Goal: Task Accomplishment & Management: Complete application form

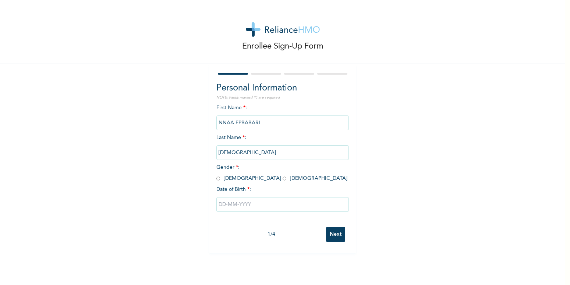
click at [252, 106] on div "First Name * : NNAA EPBABARI Last Name * : [PERSON_NAME] Gender * : [DEMOGRAPHI…" at bounding box center [282, 163] width 132 height 119
click at [259, 124] on input "NNAA EPBABARI" at bounding box center [282, 123] width 132 height 15
click at [216, 178] on input "radio" at bounding box center [218, 178] width 4 height 7
radio input "true"
click at [220, 205] on input "text" at bounding box center [282, 204] width 132 height 15
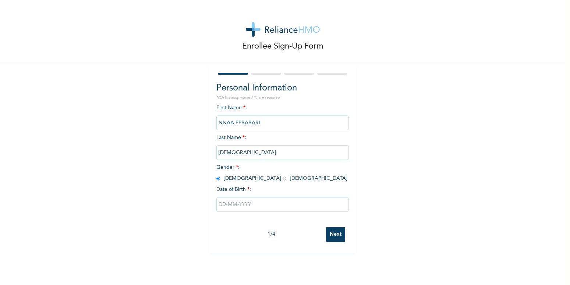
select select "8"
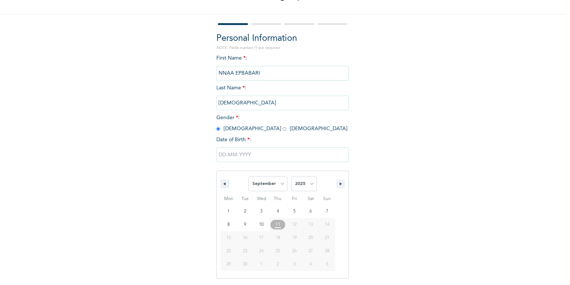
scroll to position [50, 0]
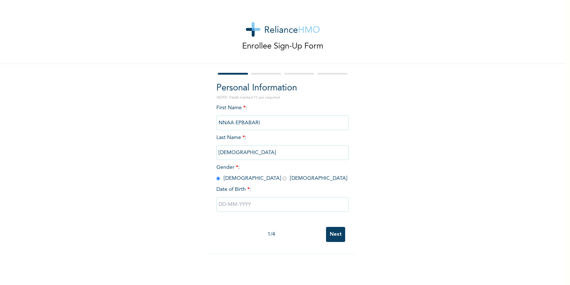
click at [459, 45] on div "Enrollee Sign-Up Form Personal Information NOTE: Fields marked (*) are required…" at bounding box center [282, 126] width 565 height 253
click at [227, 205] on input "text" at bounding box center [282, 204] width 132 height 15
select select "8"
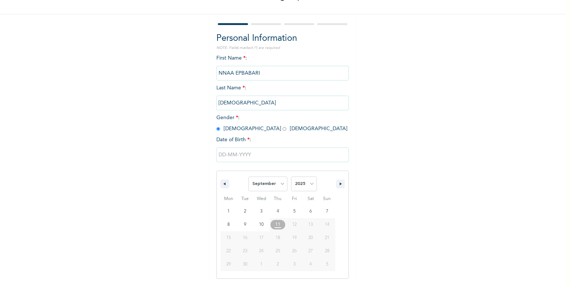
scroll to position [50, 0]
select select "1992"
click option "1992" at bounding box center [0, 0] width 0 height 0
click at [221, 153] on input "text" at bounding box center [282, 154] width 132 height 15
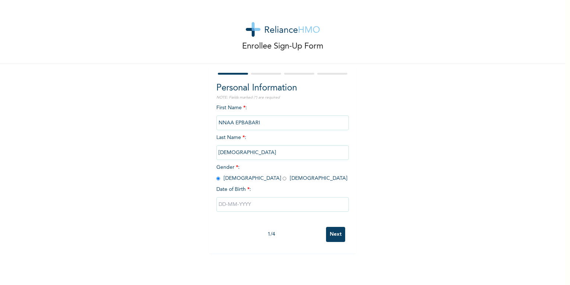
scroll to position [0, 0]
click at [255, 206] on input "text" at bounding box center [282, 204] width 132 height 15
select select "8"
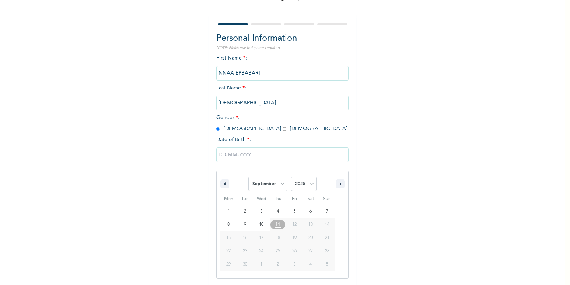
scroll to position [50, 0]
select select "1992"
click option "1992" at bounding box center [0, 0] width 0 height 0
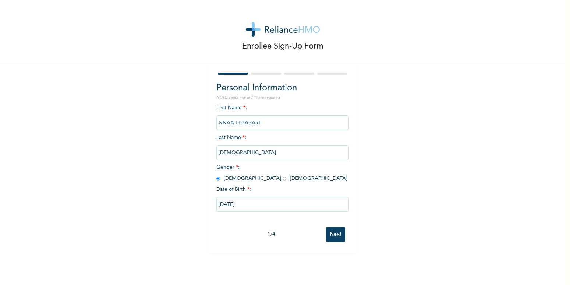
type input "09/01/1992"
click at [252, 205] on input "09/01/1992" at bounding box center [282, 204] width 132 height 15
select select "8"
select select "1992"
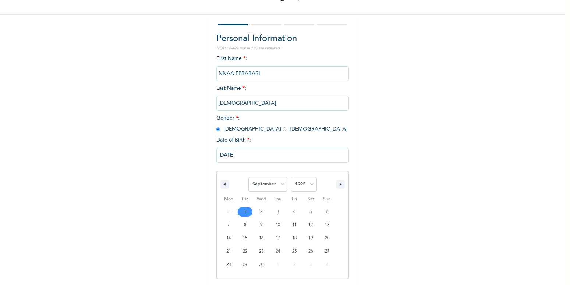
scroll to position [50, 0]
click at [259, 153] on input "09/01/1992" at bounding box center [282, 154] width 132 height 15
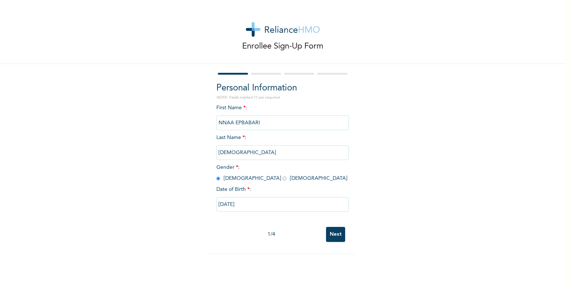
click at [336, 234] on input "Next" at bounding box center [335, 234] width 19 height 15
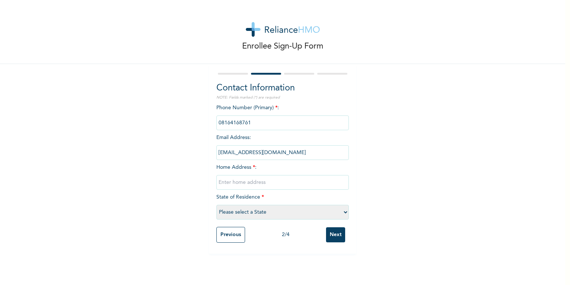
click at [227, 180] on input "text" at bounding box center [282, 182] width 132 height 15
type input "2 Igwe Street, Eliowhani Rumuodara, Port Harcourt"
click at [216, 205] on select "Please select a State [PERSON_NAME] (FCT) [PERSON_NAME] Ibom [GEOGRAPHIC_DATA] …" at bounding box center [282, 212] width 132 height 15
select select "33"
click option "Rivers" at bounding box center [0, 0] width 0 height 0
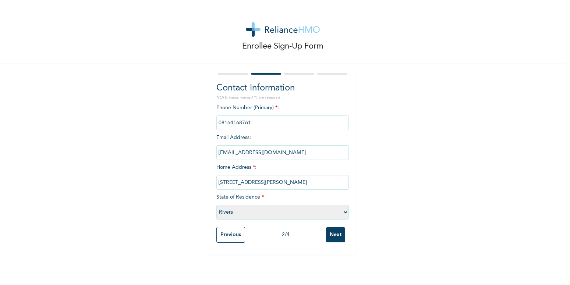
click at [334, 238] on input "Next" at bounding box center [335, 234] width 19 height 15
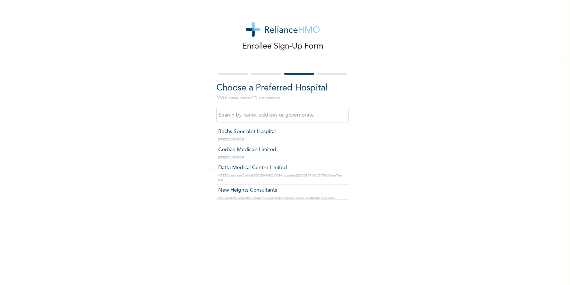
click at [315, 118] on input "text" at bounding box center [282, 115] width 132 height 15
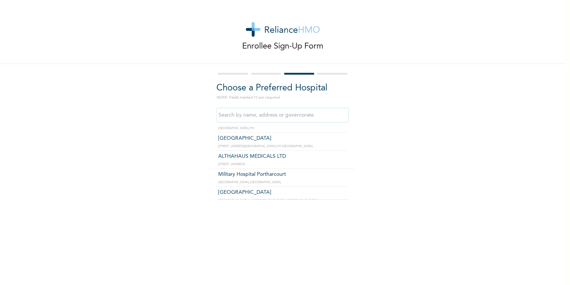
scroll to position [1501, 0]
type input "Military Hospital Portharcourt"
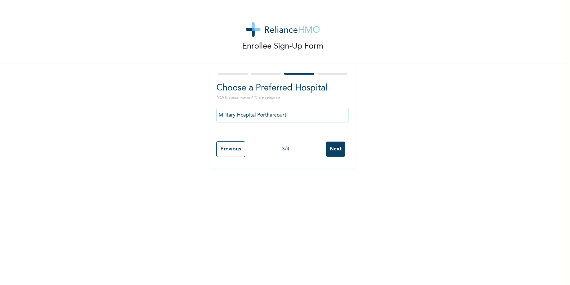
click at [333, 149] on input "Next" at bounding box center [335, 149] width 19 height 15
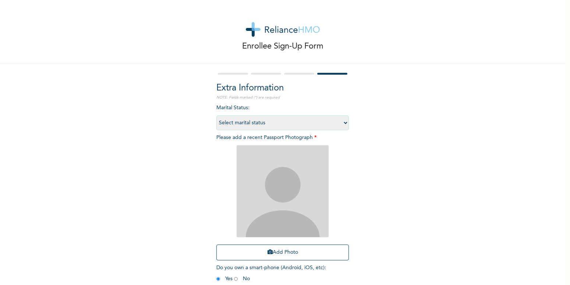
click at [216, 116] on select "Select marital status [DEMOGRAPHIC_DATA] Married [DEMOGRAPHIC_DATA] Widow/[DEMO…" at bounding box center [282, 123] width 132 height 15
select select "1"
click option "Single" at bounding box center [0, 0] width 0 height 0
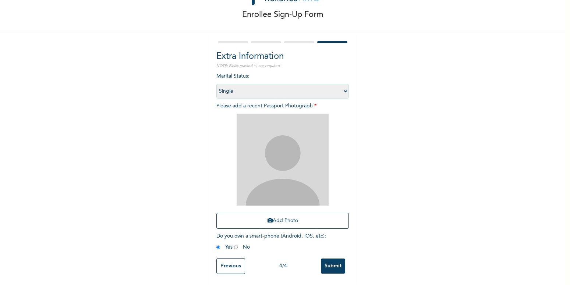
scroll to position [38, 0]
click at [281, 214] on button "Add Photo" at bounding box center [282, 221] width 132 height 16
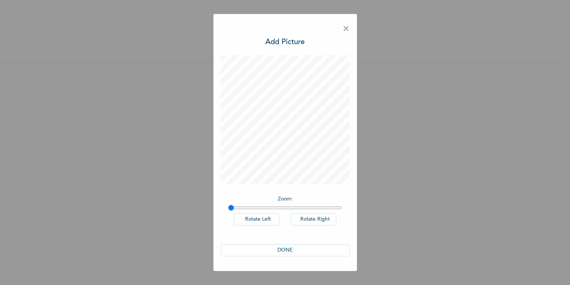
scroll to position [0, 0]
click at [287, 250] on button "DONE" at bounding box center [285, 250] width 129 height 12
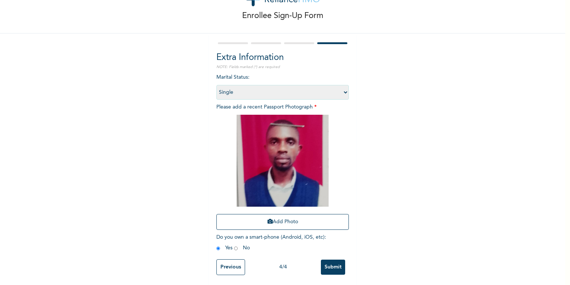
scroll to position [38, 0]
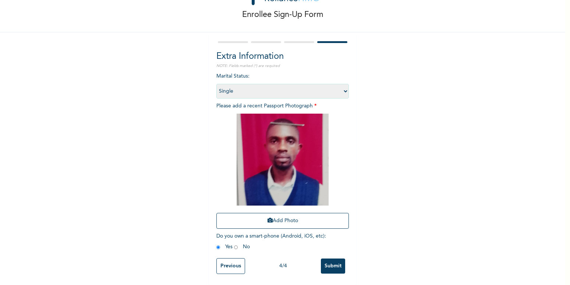
click at [234, 244] on input "radio" at bounding box center [236, 247] width 4 height 7
radio input "true"
click at [334, 264] on input "Submit" at bounding box center [333, 266] width 24 height 15
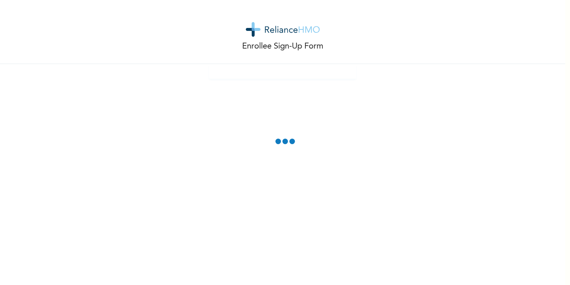
scroll to position [0, 0]
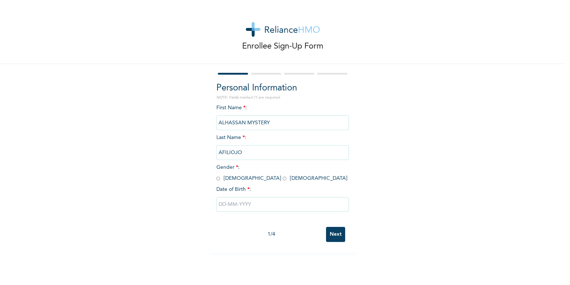
click at [216, 179] on input "radio" at bounding box center [218, 178] width 4 height 7
radio input "true"
click at [231, 204] on input "text" at bounding box center [282, 204] width 132 height 15
select select "8"
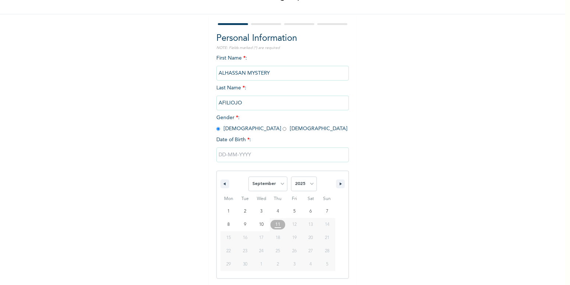
scroll to position [50, 0]
select select "2003"
click option "2003" at bounding box center [0, 0] width 0 height 0
click at [248, 176] on select "January February March April May June July August September October November De…" at bounding box center [267, 183] width 39 height 15
click at [279, 185] on select "January February March April May June July August September October November De…" at bounding box center [267, 183] width 39 height 15
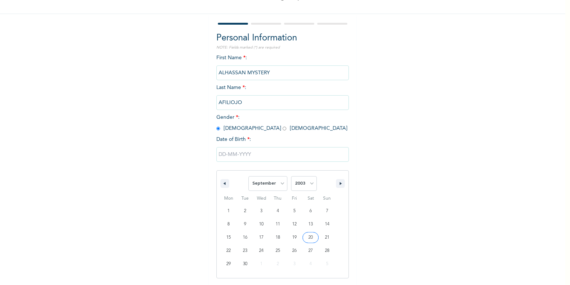
type input "09/20/2003"
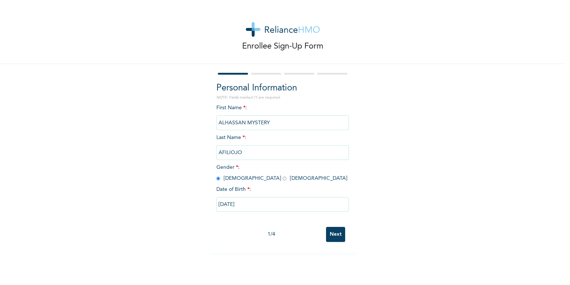
scroll to position [0, 0]
click at [333, 236] on input "Next" at bounding box center [335, 234] width 19 height 15
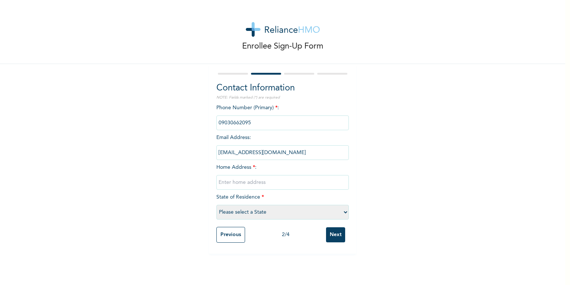
click at [240, 181] on input "text" at bounding box center [282, 182] width 132 height 15
type input "CEFN Avenue, Behind Baptist School, Ganaja Junction, Lokoja, Kogi State"
click at [216, 205] on select "Please select a State [PERSON_NAME] (FCT) [PERSON_NAME] Ibom [GEOGRAPHIC_DATA] …" at bounding box center [282, 212] width 132 height 15
select select "23"
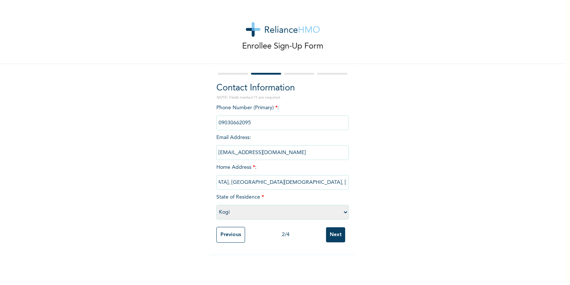
click option "Kogi" at bounding box center [0, 0] width 0 height 0
click at [331, 234] on input "Next" at bounding box center [335, 234] width 19 height 15
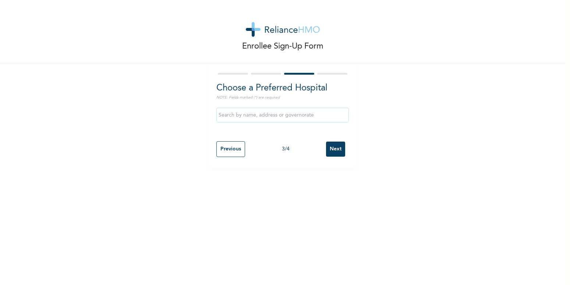
click at [286, 116] on input "text" at bounding box center [282, 115] width 132 height 15
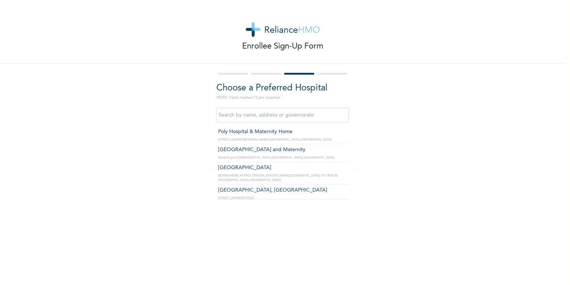
type input "Hillcrest Hospital and Maternity"
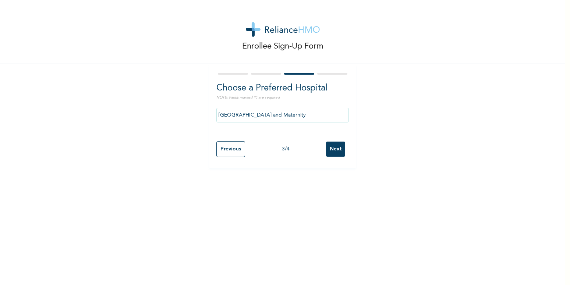
click at [333, 148] on input "Next" at bounding box center [335, 149] width 19 height 15
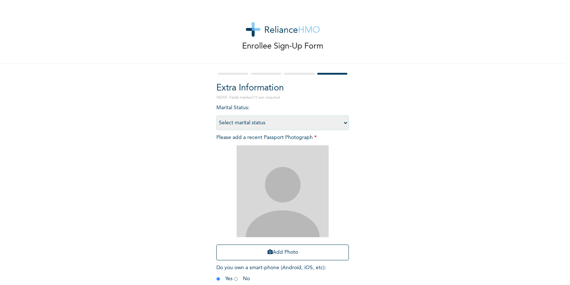
click at [216, 116] on select "Select marital status Single Married Divorced Widow/Widower" at bounding box center [282, 123] width 132 height 15
select select "1"
click option "Single" at bounding box center [0, 0] width 0 height 0
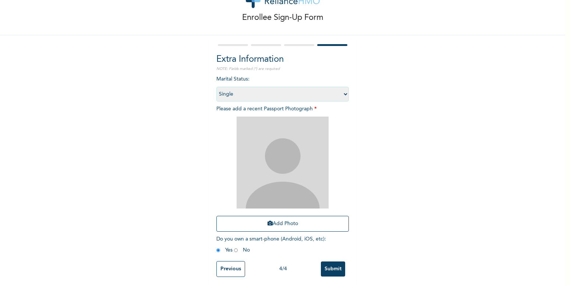
scroll to position [38, 0]
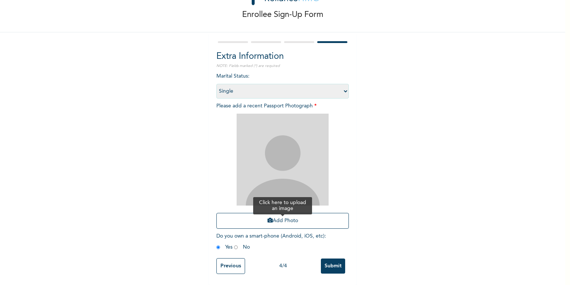
click at [287, 214] on button "Add Photo" at bounding box center [282, 221] width 132 height 16
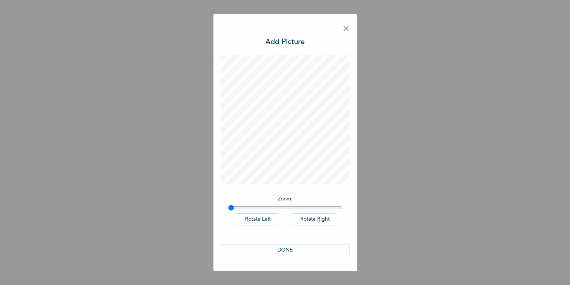
click at [287, 253] on button "DONE" at bounding box center [285, 250] width 129 height 12
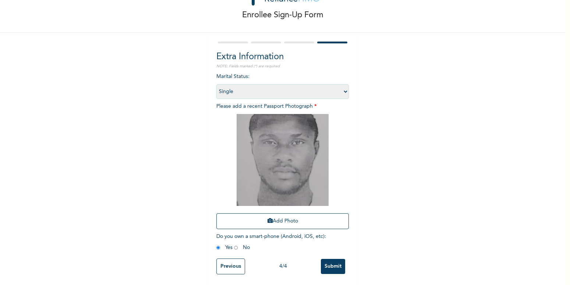
scroll to position [38, 0]
click at [234, 244] on input "radio" at bounding box center [236, 247] width 4 height 7
radio input "true"
click at [330, 262] on input "Submit" at bounding box center [333, 266] width 24 height 15
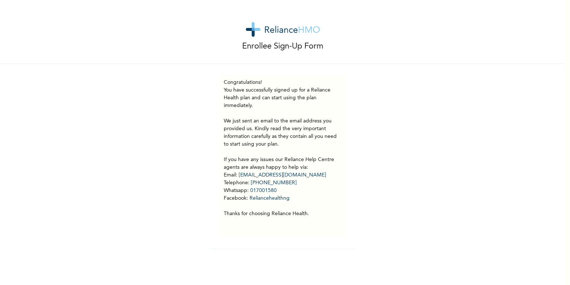
click at [469, 173] on div "Enrollee Sign-Up Form Congratulations! You have successfully signed up for a Re…" at bounding box center [282, 124] width 565 height 248
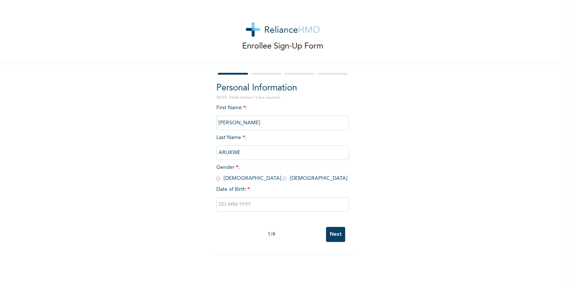
click at [486, 182] on div "Enrollee Sign-Up Form Personal Information NOTE: Fields marked (*) are required…" at bounding box center [282, 126] width 565 height 253
click at [216, 179] on input "radio" at bounding box center [218, 178] width 4 height 7
radio input "true"
click at [253, 207] on input "text" at bounding box center [282, 204] width 132 height 15
select select "8"
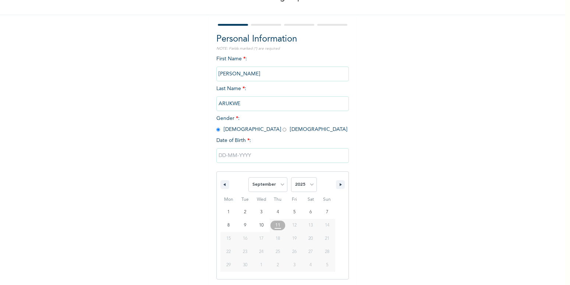
scroll to position [50, 0]
click at [291, 176] on select "2025 2024 2023 2022 2021 2020 2019 2018 2017 2016 2015 2014 2013 2012 2011 2010…" at bounding box center [304, 183] width 26 height 15
select select "1985"
click option "1985" at bounding box center [0, 0] width 0 height 0
click at [248, 176] on select "January February March April May June July August September October November De…" at bounding box center [267, 183] width 39 height 15
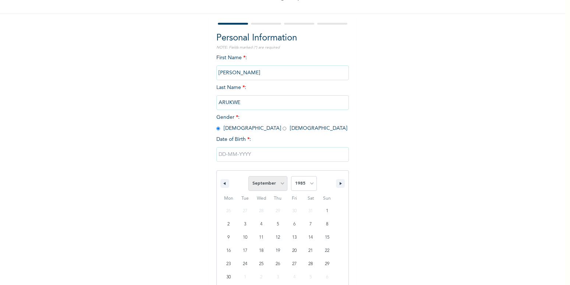
select select "1"
click option "February" at bounding box center [0, 0] width 0 height 0
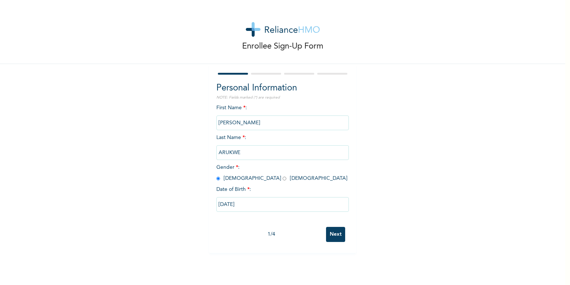
type input "02/22/1985"
click at [249, 204] on input "02/22/1985" at bounding box center [282, 204] width 132 height 15
select select "1"
select select "1985"
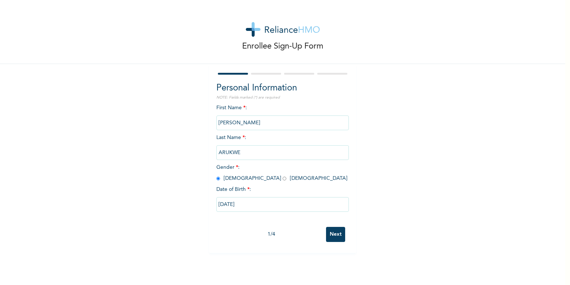
click at [329, 233] on input "Next" at bounding box center [335, 234] width 19 height 15
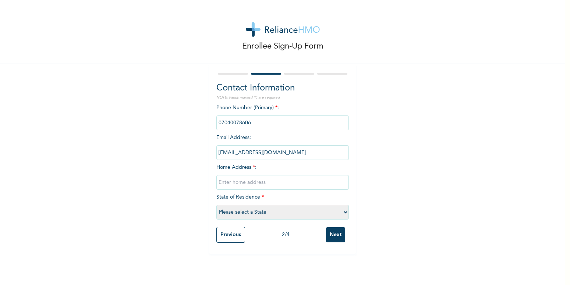
click at [240, 182] on input "text" at bounding box center [282, 182] width 132 height 15
type input "5 Tinapa Street, Adenco Sahara Estate Galadima, FCT."
click at [216, 205] on select "Please select a State [PERSON_NAME] (FCT) [PERSON_NAME] Ibom [GEOGRAPHIC_DATA] …" at bounding box center [282, 212] width 132 height 15
select select "33"
click option "Rivers" at bounding box center [0, 0] width 0 height 0
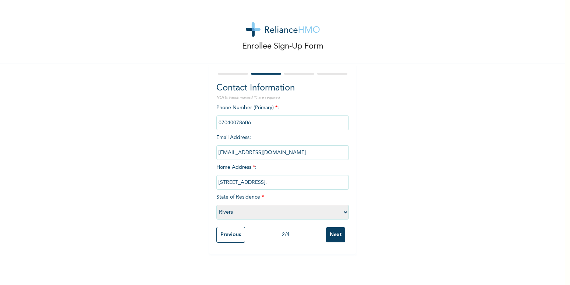
click at [331, 234] on input "Next" at bounding box center [335, 234] width 19 height 15
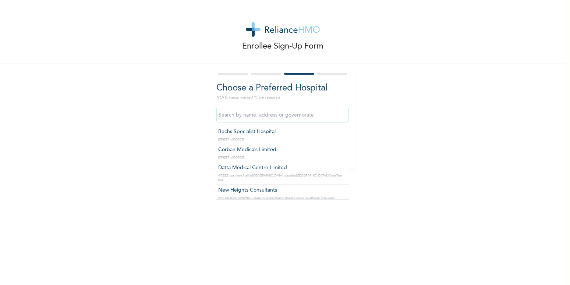
click at [244, 113] on input "text" at bounding box center [282, 115] width 132 height 15
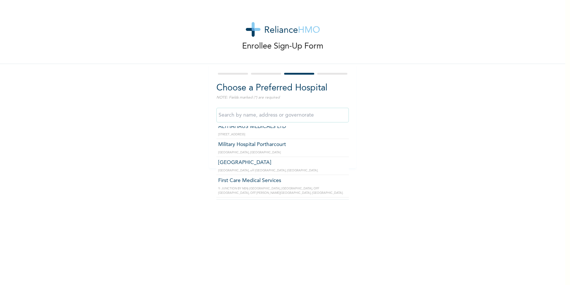
scroll to position [1501, 0]
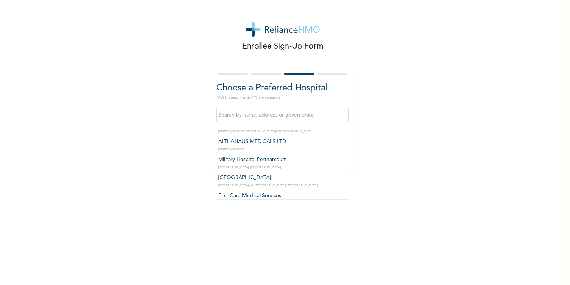
type input "Military Hospital Portharcourt"
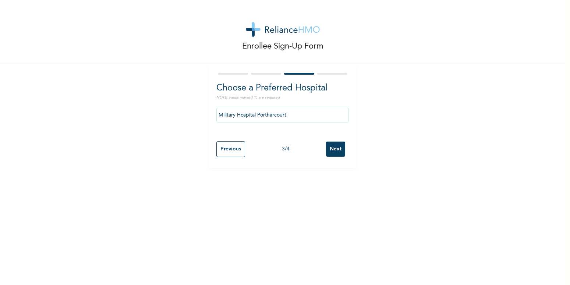
click at [334, 152] on input "Next" at bounding box center [335, 149] width 19 height 15
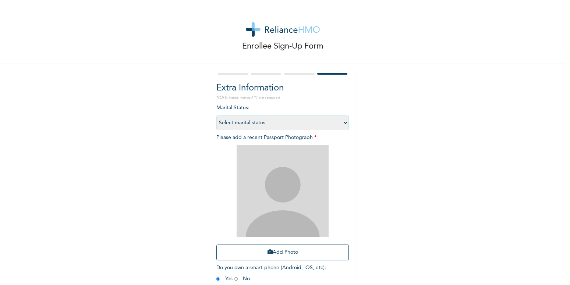
click at [216, 116] on select "Select marital status Single Married Divorced Widow/Widower" at bounding box center [282, 123] width 132 height 15
select select "2"
click option "Married" at bounding box center [0, 0] width 0 height 0
click at [290, 254] on button "Add Photo" at bounding box center [282, 253] width 132 height 16
click at [285, 253] on button "Add Photo" at bounding box center [282, 253] width 132 height 16
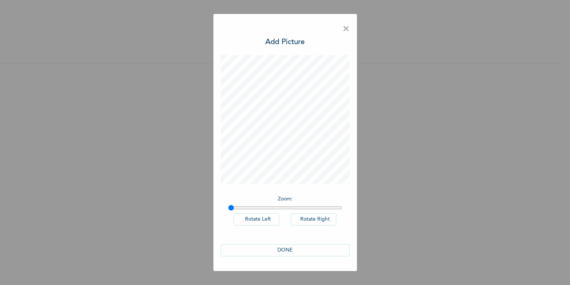
click at [287, 250] on button "DONE" at bounding box center [285, 250] width 129 height 12
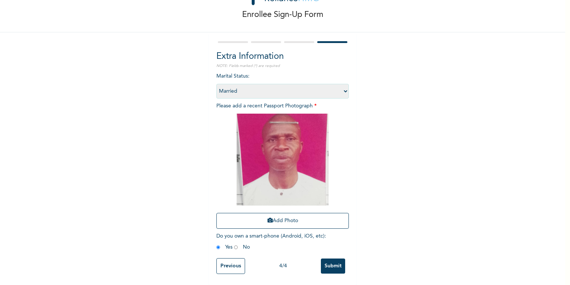
scroll to position [38, 0]
click at [234, 244] on input "radio" at bounding box center [236, 247] width 4 height 7
radio input "true"
click at [324, 259] on input "Submit" at bounding box center [333, 266] width 24 height 15
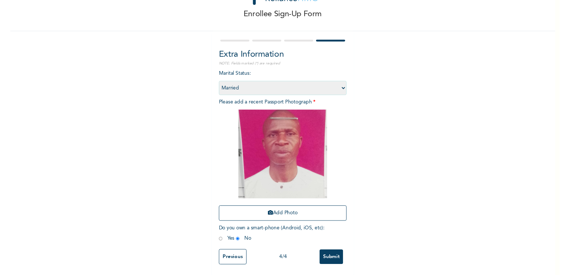
scroll to position [0, 0]
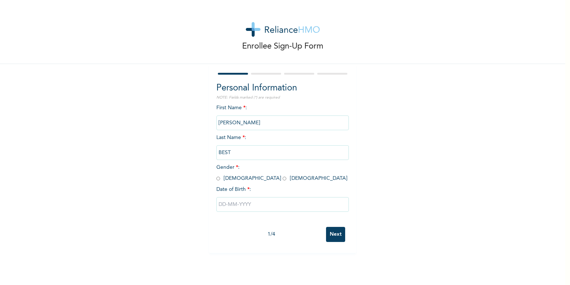
click at [216, 180] on input "radio" at bounding box center [218, 178] width 4 height 7
radio input "true"
click at [221, 204] on input "text" at bounding box center [282, 204] width 132 height 15
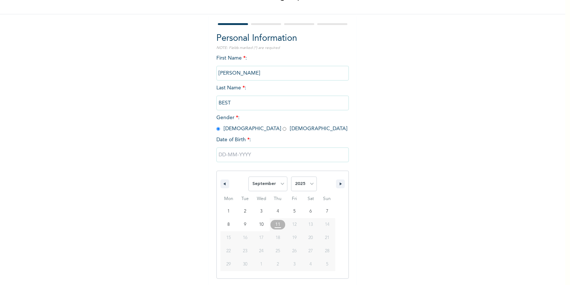
scroll to position [50, 0]
click at [248, 176] on select "January February March April May June July August September October November De…" at bounding box center [267, 183] width 39 height 15
select select "3"
click option "April" at bounding box center [0, 0] width 0 height 0
click at [291, 176] on select "2025 2024 2023 2022 2021 2020 2019 2018 2017 2016 2015 2014 2013 2012 2011 2010…" at bounding box center [304, 183] width 26 height 15
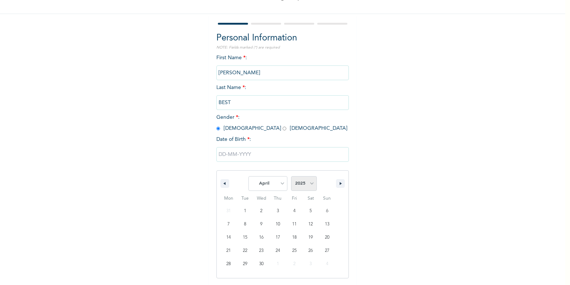
select select "1990"
click option "1990" at bounding box center [0, 0] width 0 height 0
type input "04/05/1990"
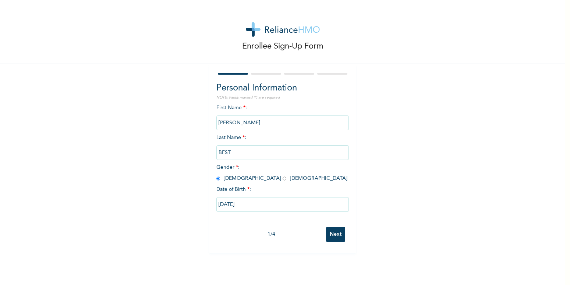
click at [446, 178] on div "Enrollee Sign-Up Form Personal Information NOTE: Fields marked (*) are required…" at bounding box center [282, 126] width 565 height 253
click at [246, 205] on input "04/05/1990" at bounding box center [282, 204] width 132 height 15
select select "3"
select select "1990"
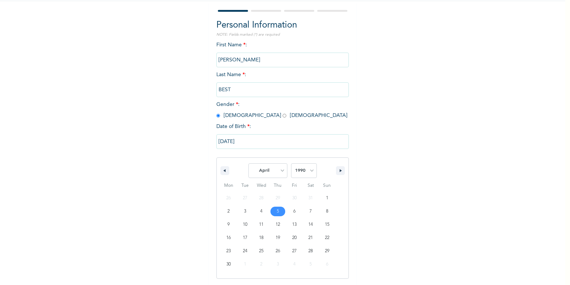
scroll to position [63, 0]
click at [285, 142] on input "04/05/1990" at bounding box center [282, 141] width 132 height 15
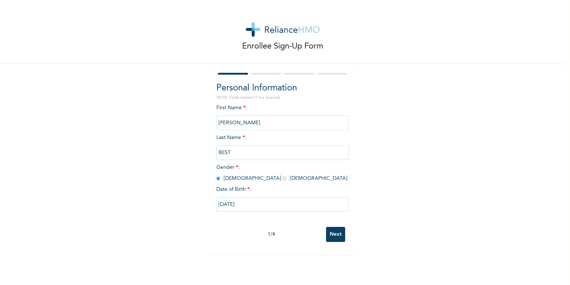
scroll to position [0, 0]
click at [334, 236] on input "Next" at bounding box center [335, 234] width 19 height 15
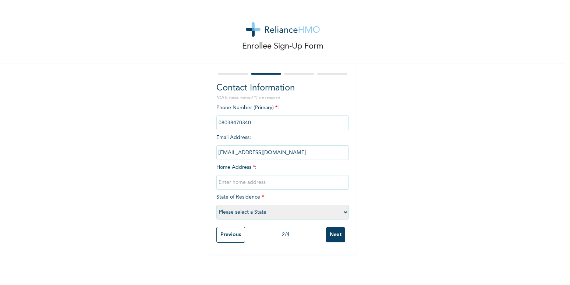
click at [233, 183] on input "text" at bounding box center [282, 182] width 132 height 15
type input "5 Redemption Close, Omachi, Rumuodumaya, Port Harcourt."
click at [216, 205] on select "Please select a State [PERSON_NAME] (FCT) [PERSON_NAME] Ibom [GEOGRAPHIC_DATA] …" at bounding box center [282, 212] width 132 height 15
select select "33"
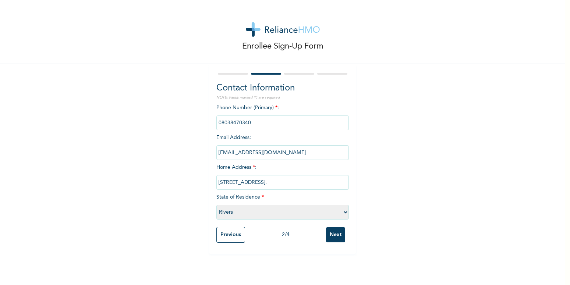
click option "Rivers" at bounding box center [0, 0] width 0 height 0
click at [335, 233] on input "Next" at bounding box center [335, 234] width 19 height 15
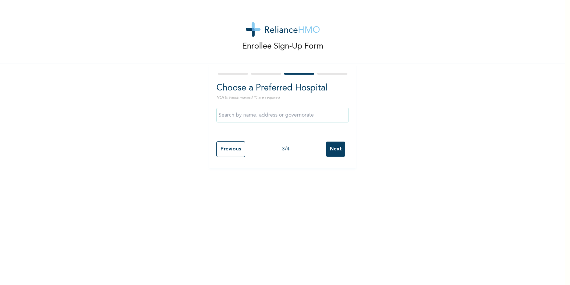
click at [245, 117] on input "text" at bounding box center [282, 115] width 132 height 15
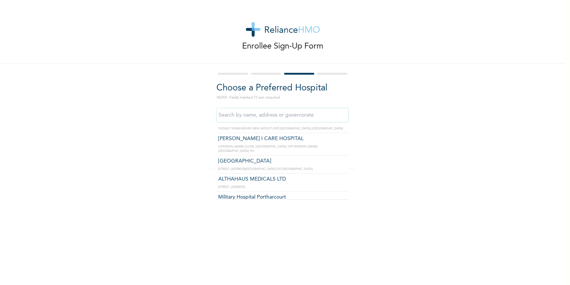
scroll to position [1501, 0]
type input "Military Hospital Portharcourt"
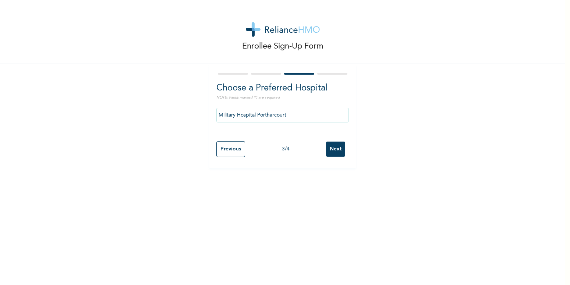
click at [333, 150] on input "Next" at bounding box center [335, 149] width 19 height 15
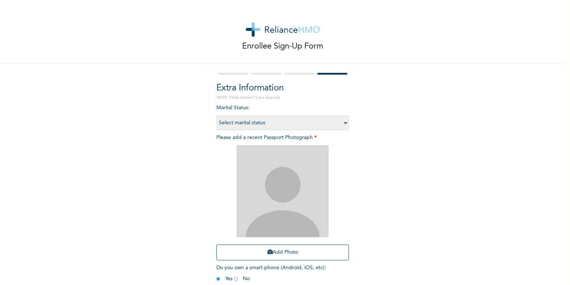
click at [216, 116] on select "Select marital status [DEMOGRAPHIC_DATA] Married [DEMOGRAPHIC_DATA] Widow/[DEMO…" at bounding box center [282, 123] width 132 height 15
select select "2"
click option "Married" at bounding box center [0, 0] width 0 height 0
click at [294, 253] on button "Add Photo" at bounding box center [282, 253] width 132 height 16
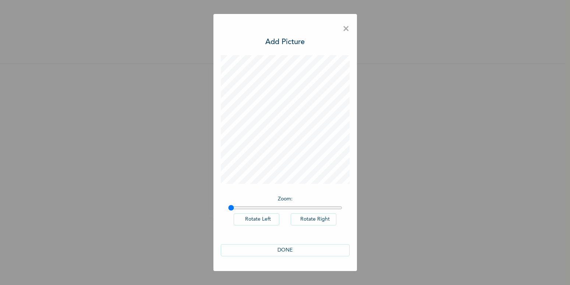
click at [291, 251] on button "DONE" at bounding box center [285, 250] width 129 height 12
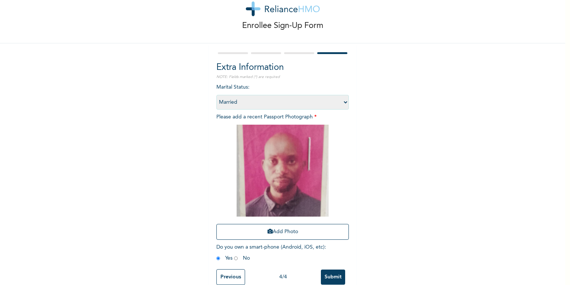
scroll to position [38, 0]
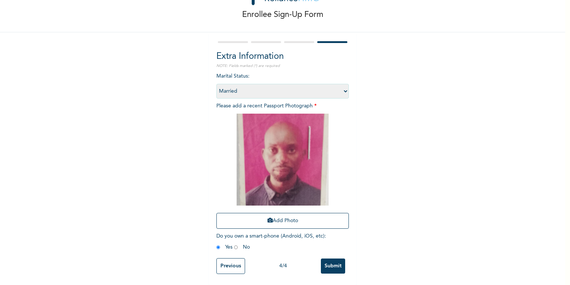
click at [234, 244] on input "radio" at bounding box center [236, 247] width 4 height 7
radio input "true"
click at [331, 259] on input "Submit" at bounding box center [333, 266] width 24 height 15
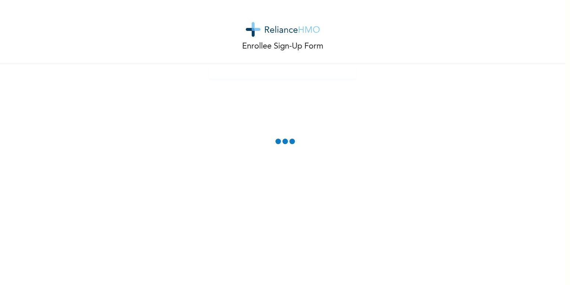
scroll to position [0, 0]
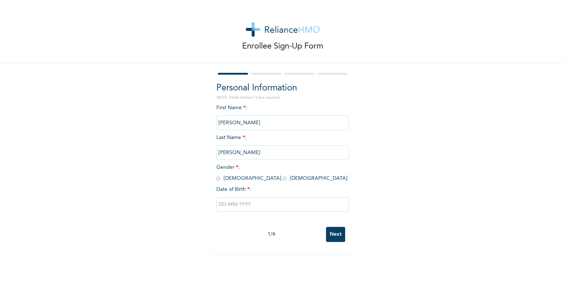
click at [279, 132] on div "First Name * : [PERSON_NAME] Last Name * : [PERSON_NAME] Gender * : [DEMOGRAPHI…" at bounding box center [282, 163] width 132 height 119
click at [216, 177] on input "radio" at bounding box center [218, 178] width 4 height 7
radio input "true"
click at [222, 206] on input "text" at bounding box center [282, 204] width 132 height 15
select select "8"
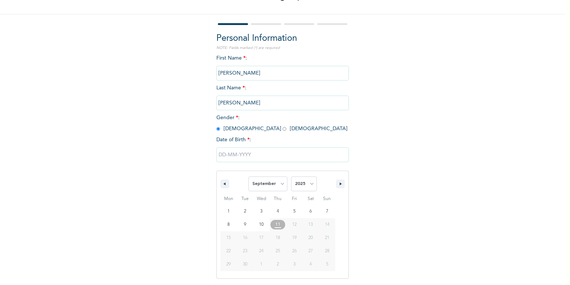
scroll to position [50, 0]
click at [237, 160] on input "text" at bounding box center [282, 154] width 132 height 15
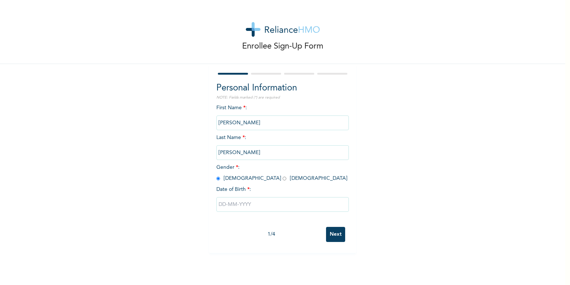
click at [232, 205] on input "text" at bounding box center [282, 204] width 132 height 15
select select "8"
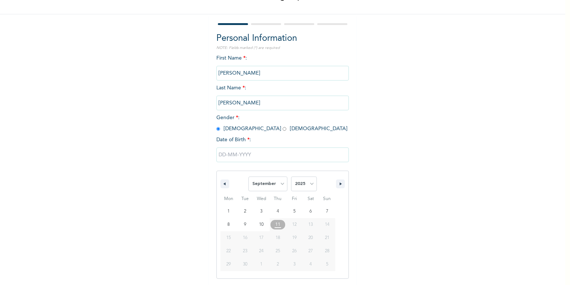
scroll to position [50, 0]
click at [291, 176] on select "2025 2024 2023 2022 2021 2020 2019 2018 2017 2016 2015 2014 2013 2012 2011 2010…" at bounding box center [304, 183] width 26 height 15
select select "1984"
click option "1984" at bounding box center [0, 0] width 0 height 0
click at [237, 152] on input "text" at bounding box center [282, 154] width 132 height 15
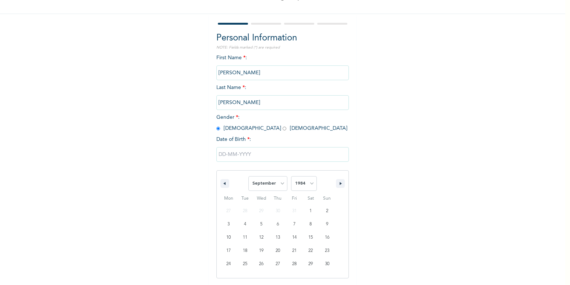
scroll to position [0, 0]
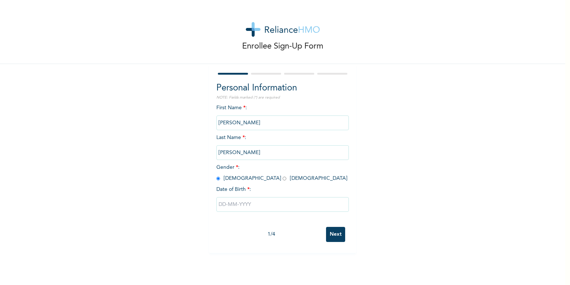
click at [283, 201] on input "text" at bounding box center [282, 204] width 132 height 15
select select "8"
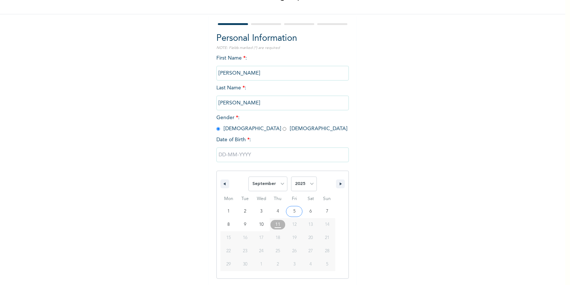
scroll to position [50, 0]
click at [291, 176] on select "2025 2024 2023 2022 2021 2020 2019 2018 2017 2016 2015 2014 2013 2012 2011 2010…" at bounding box center [304, 183] width 26 height 15
select select "1984"
click option "1984" at bounding box center [0, 0] width 0 height 0
click at [248, 176] on select "January February March April May June July August September October November De…" at bounding box center [267, 183] width 39 height 15
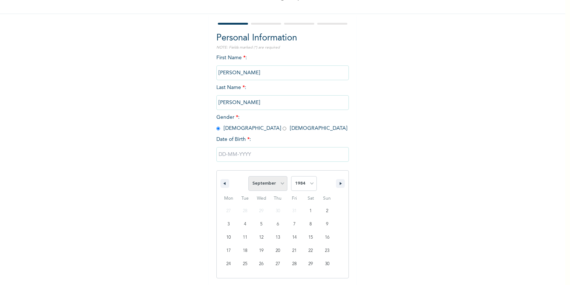
select select "6"
click option "July" at bounding box center [0, 0] width 0 height 0
type input "[DATE]"
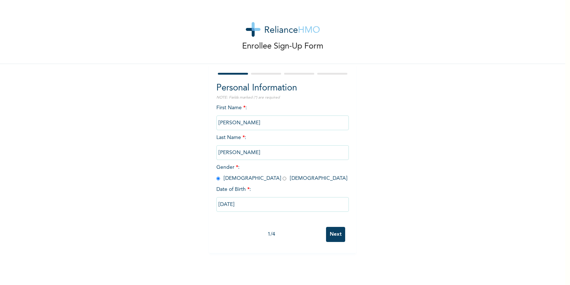
click at [333, 236] on input "Next" at bounding box center [335, 234] width 19 height 15
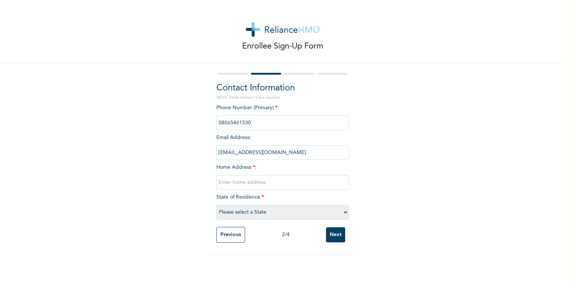
click at [241, 179] on input "text" at bounding box center [282, 182] width 132 height 15
click at [229, 182] on input "text" at bounding box center [282, 182] width 132 height 15
type input "1"
type input "[STREET_ADDRESS]."
click at [216, 205] on select "Please select a State [PERSON_NAME] (FCT) [PERSON_NAME] Ibom [GEOGRAPHIC_DATA] …" at bounding box center [282, 212] width 132 height 15
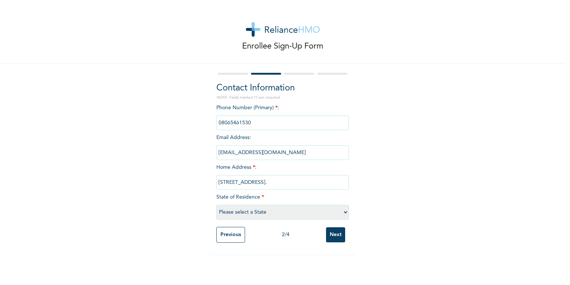
select select "33"
click option "Rivers" at bounding box center [0, 0] width 0 height 0
click at [337, 236] on input "Next" at bounding box center [335, 234] width 19 height 15
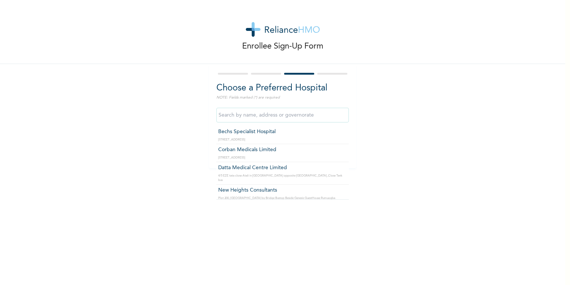
click at [262, 117] on input "text" at bounding box center [282, 115] width 132 height 15
click at [259, 116] on input "text" at bounding box center [282, 115] width 132 height 15
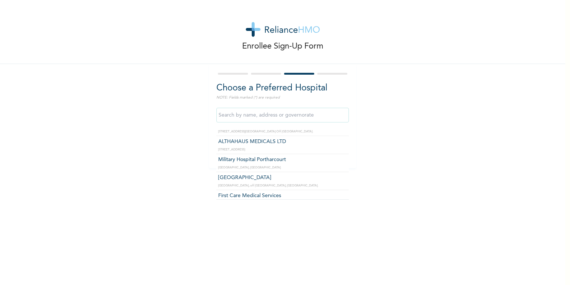
type input "Military Hospital Portharcourt"
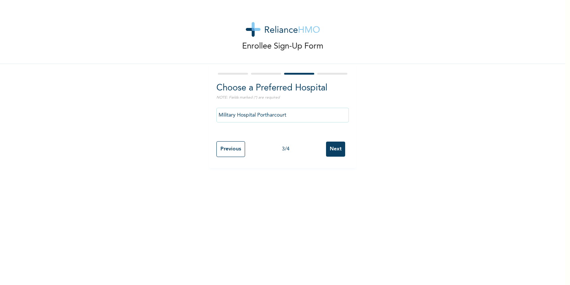
click at [331, 146] on input "Next" at bounding box center [335, 149] width 19 height 15
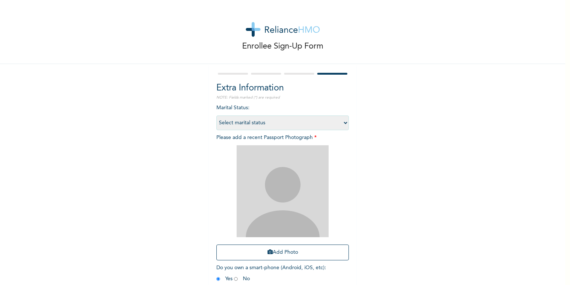
click at [216, 116] on select "Select marital status [DEMOGRAPHIC_DATA] Married [DEMOGRAPHIC_DATA] Widow/[DEMO…" at bounding box center [282, 123] width 132 height 15
select select "2"
click option "Married" at bounding box center [0, 0] width 0 height 0
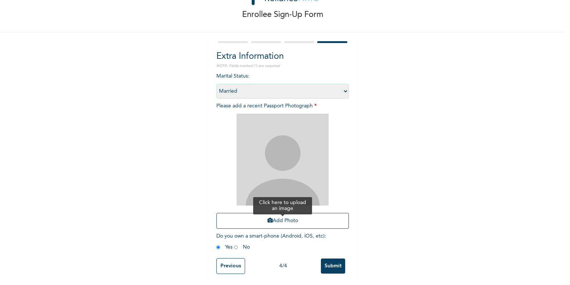
click at [295, 213] on button "Add Photo" at bounding box center [282, 221] width 132 height 16
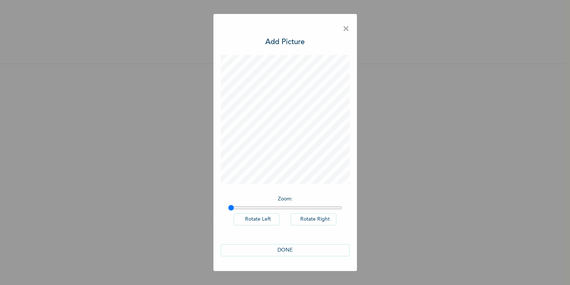
scroll to position [0, 0]
click at [293, 250] on button "DONE" at bounding box center [285, 250] width 129 height 12
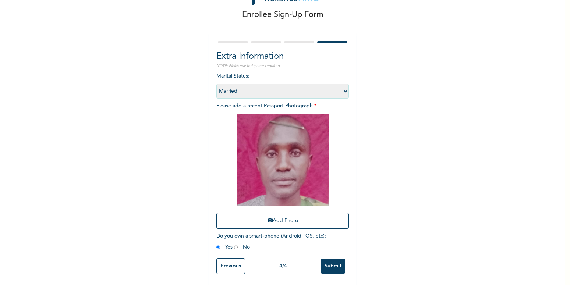
scroll to position [38, 0]
click at [234, 244] on input "radio" at bounding box center [236, 247] width 4 height 7
radio input "true"
click at [332, 261] on input "Submit" at bounding box center [333, 266] width 24 height 15
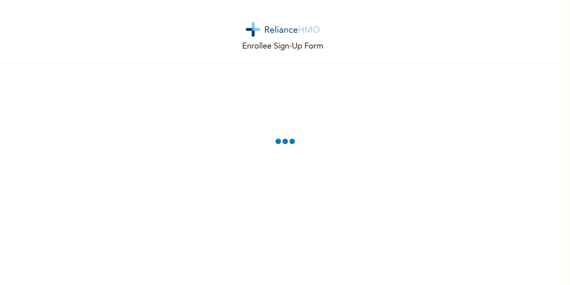
scroll to position [0, 0]
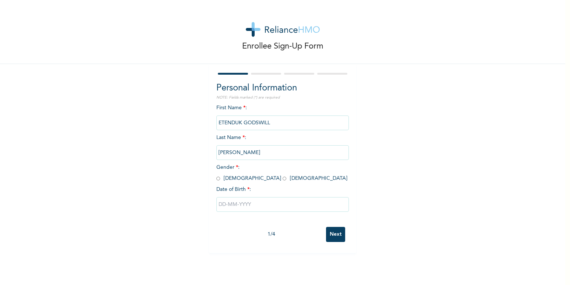
click at [216, 179] on input "radio" at bounding box center [218, 178] width 4 height 7
radio input "true"
click at [253, 202] on input "text" at bounding box center [282, 204] width 132 height 15
select select "8"
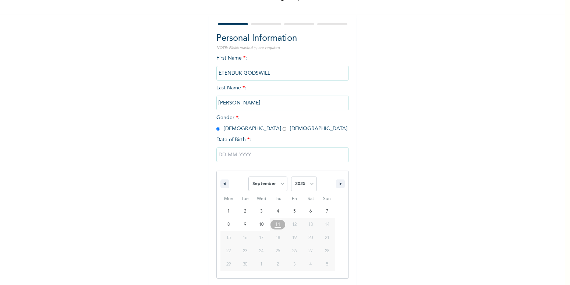
scroll to position [50, 0]
click at [291, 176] on select "2025 2024 2023 2022 2021 2020 2019 2018 2017 2016 2015 2014 2013 2012 2011 2010…" at bounding box center [304, 183] width 26 height 15
select select "1991"
click option "1991" at bounding box center [0, 0] width 0 height 0
click at [248, 176] on select "January February March April May June July August September October November De…" at bounding box center [267, 183] width 39 height 15
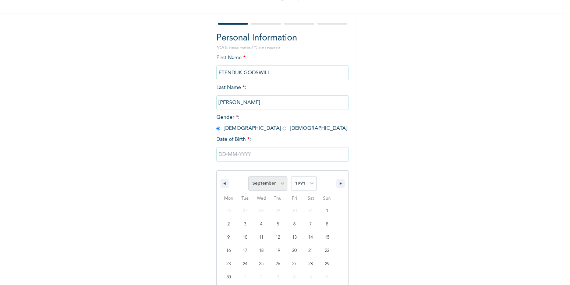
select select "4"
click option "May" at bounding box center [0, 0] width 0 height 0
type input "[DATE]"
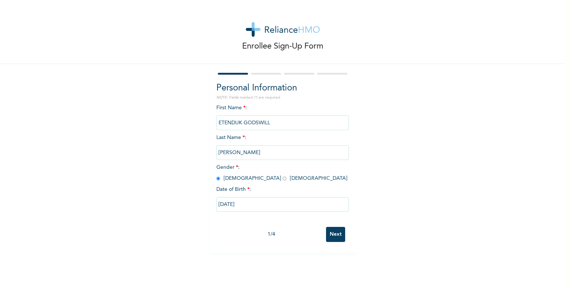
click at [333, 233] on input "Next" at bounding box center [335, 234] width 19 height 15
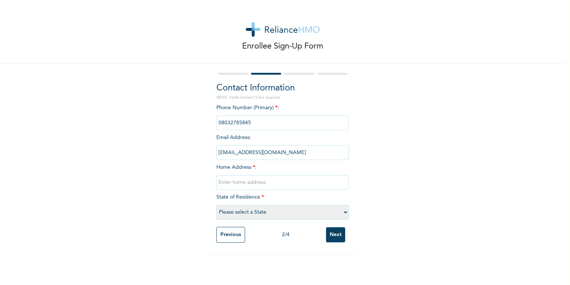
click at [259, 183] on input "text" at bounding box center [282, 182] width 132 height 15
type input "n"
type input "[STREET_ADDRESS][PERSON_NAME]."
click at [216, 205] on select "Please select a State [PERSON_NAME] (FCT) [PERSON_NAME] Ibom [GEOGRAPHIC_DATA] …" at bounding box center [282, 212] width 132 height 15
select select "33"
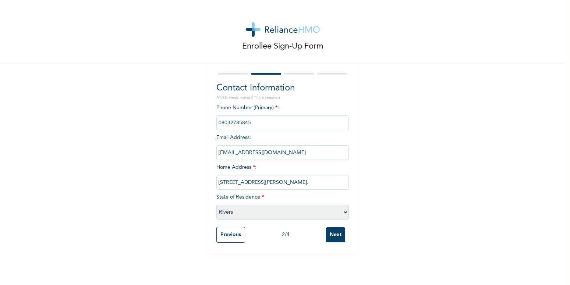
click option "Rivers" at bounding box center [0, 0] width 0 height 0
click at [332, 233] on input "Next" at bounding box center [335, 234] width 19 height 15
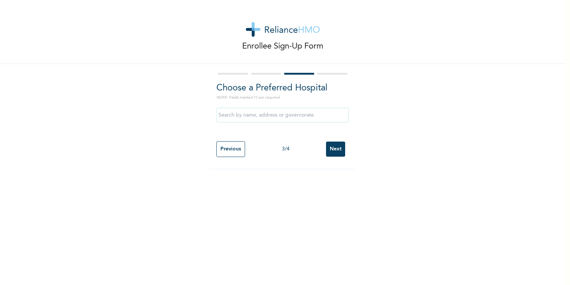
click at [290, 115] on input "text" at bounding box center [282, 115] width 132 height 15
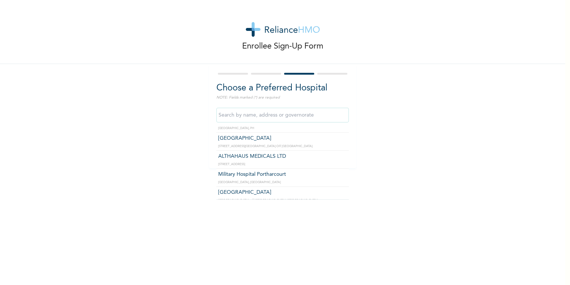
scroll to position [1501, 0]
type input "Military Hospital Portharcourt"
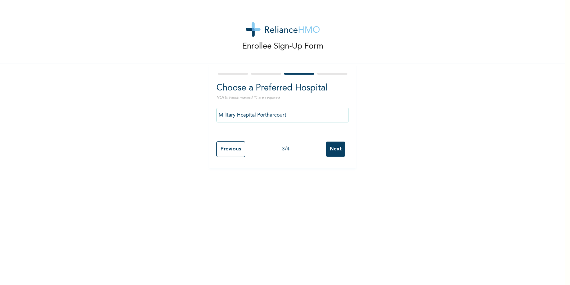
click at [335, 149] on input "Next" at bounding box center [335, 149] width 19 height 15
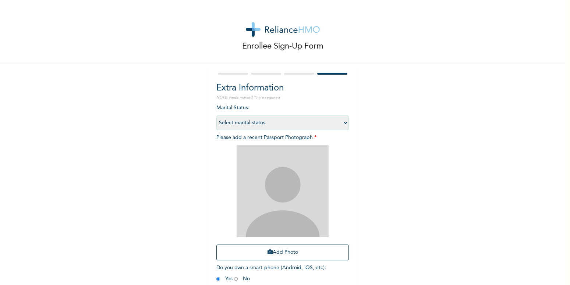
click at [216, 116] on select "Select marital status [DEMOGRAPHIC_DATA] Married [DEMOGRAPHIC_DATA] Widow/[DEMO…" at bounding box center [282, 123] width 132 height 15
select select "2"
click option "Married" at bounding box center [0, 0] width 0 height 0
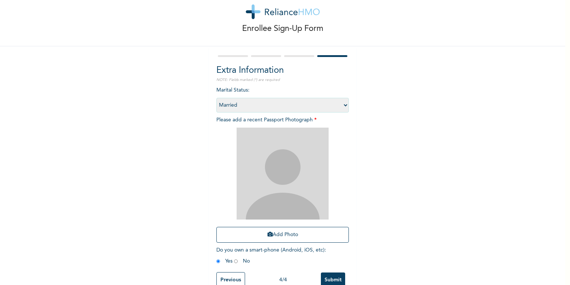
scroll to position [38, 0]
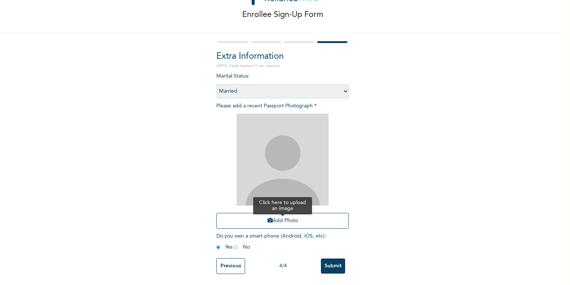
click at [293, 215] on button "Add Photo" at bounding box center [282, 221] width 132 height 16
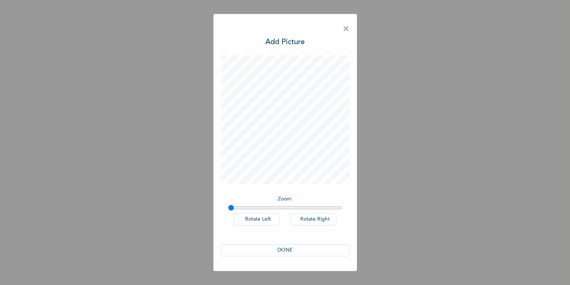
scroll to position [0, 0]
click at [288, 250] on button "DONE" at bounding box center [285, 250] width 129 height 12
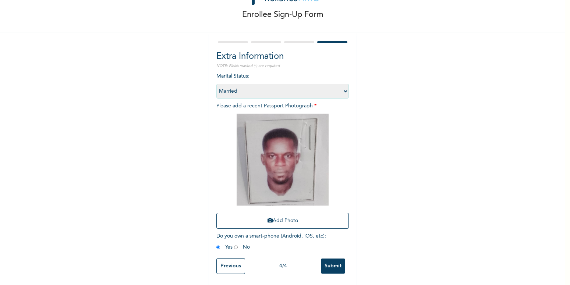
scroll to position [38, 0]
click at [234, 244] on input "radio" at bounding box center [236, 247] width 4 height 7
radio input "true"
click at [216, 244] on input "radio" at bounding box center [218, 247] width 4 height 7
radio input "true"
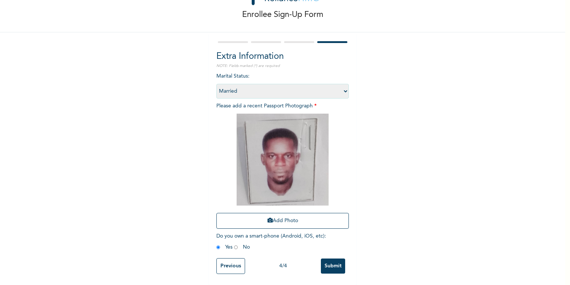
click at [334, 260] on input "Submit" at bounding box center [333, 266] width 24 height 15
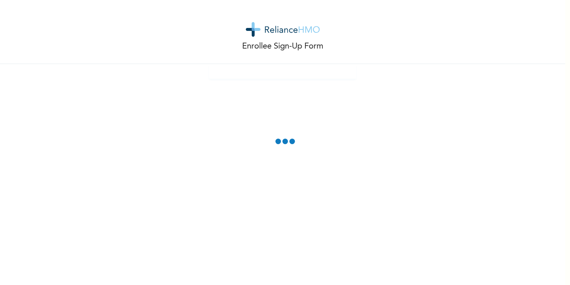
scroll to position [0, 0]
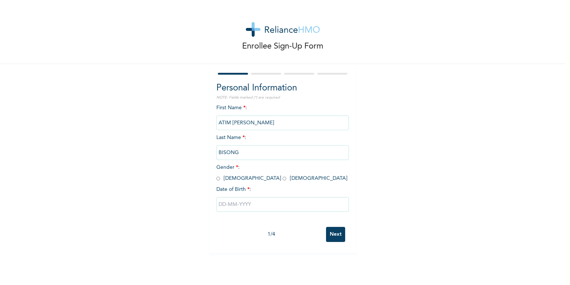
click at [216, 178] on input "radio" at bounding box center [218, 178] width 4 height 7
radio input "true"
click at [224, 203] on input "text" at bounding box center [282, 204] width 132 height 15
select select "8"
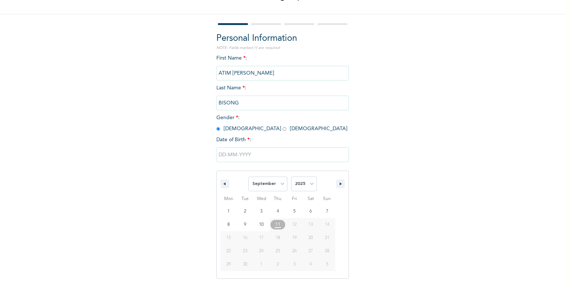
scroll to position [50, 0]
select select "1992"
click option "1992" at bounding box center [0, 0] width 0 height 0
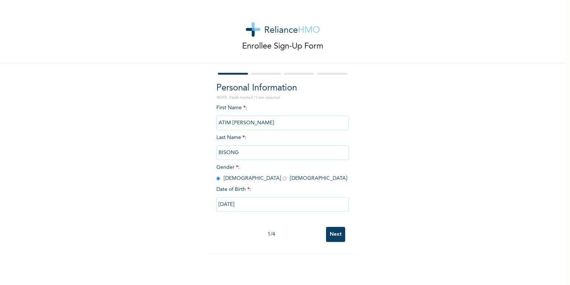
type input "[DATE]"
click at [332, 232] on input "Next" at bounding box center [335, 234] width 19 height 15
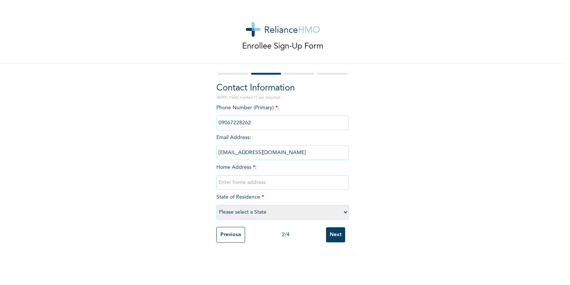
click at [223, 184] on input "text" at bounding box center [282, 182] width 132 height 15
click at [234, 168] on span "Home Address * :" at bounding box center [282, 175] width 132 height 20
click at [232, 187] on input "text" at bounding box center [282, 182] width 132 height 15
type input "plot 206B Block C off [PERSON_NAME][GEOGRAPHIC_DATA], Ordinance Trans-[GEOGRAPH…"
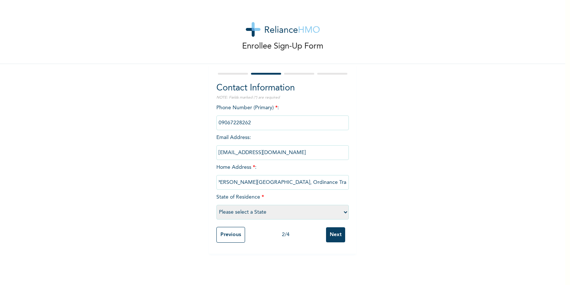
click at [216, 205] on select "Please select a State [PERSON_NAME] (FCT) [PERSON_NAME] Ibom [GEOGRAPHIC_DATA] …" at bounding box center [282, 212] width 132 height 15
select select "33"
click option "Rivers" at bounding box center [0, 0] width 0 height 0
click at [333, 233] on input "Next" at bounding box center [335, 234] width 19 height 15
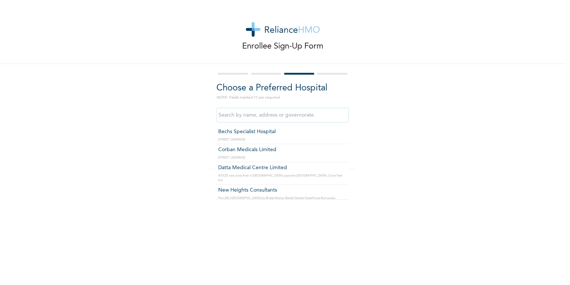
click at [281, 116] on input "text" at bounding box center [282, 115] width 132 height 15
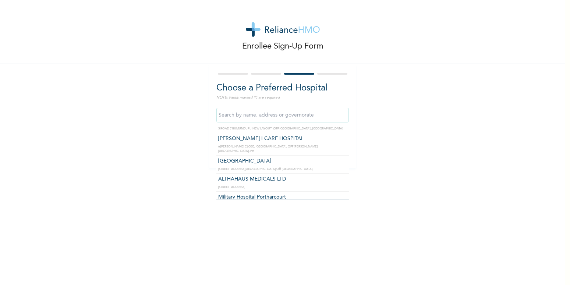
scroll to position [1501, 0]
type input "Military Hospital Portharcourt"
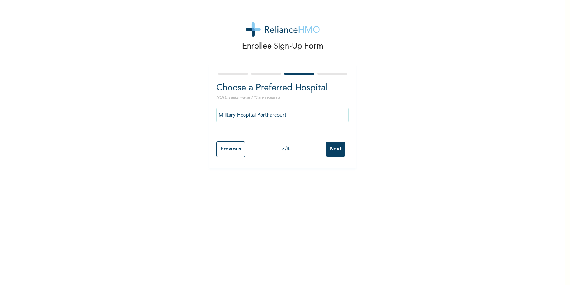
click at [328, 147] on input "Next" at bounding box center [335, 149] width 19 height 15
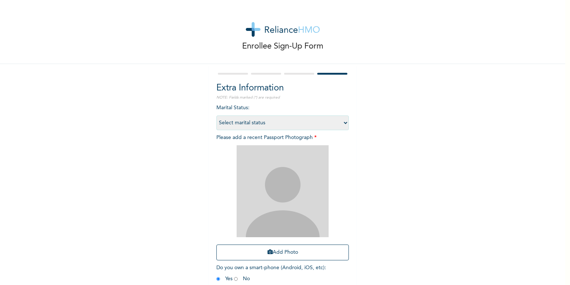
click at [433, 231] on div "Enrollee Sign-Up Form Extra Information NOTE: Fields marked (*) are required Ma…" at bounding box center [282, 158] width 565 height 317
click at [216, 116] on select "Select marital status [DEMOGRAPHIC_DATA] Married [DEMOGRAPHIC_DATA] Widow/[DEMO…" at bounding box center [282, 123] width 132 height 15
select select "1"
click option "Single" at bounding box center [0, 0] width 0 height 0
click at [400, 127] on div "Enrollee Sign-Up Form Extra Information NOTE: Fields marked (*) are required Ma…" at bounding box center [282, 158] width 565 height 317
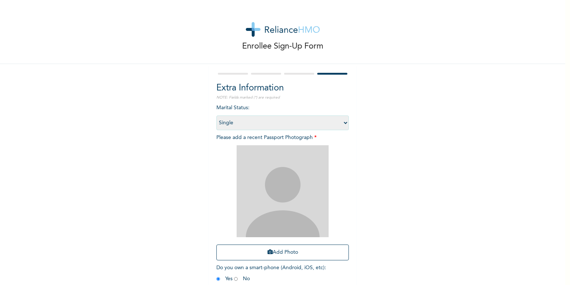
click at [412, 134] on div "Enrollee Sign-Up Form Extra Information NOTE: Fields marked (*) are required Ma…" at bounding box center [282, 158] width 565 height 317
click at [410, 105] on div "Enrollee Sign-Up Form Extra Information NOTE: Fields marked (*) are required Ma…" at bounding box center [282, 158] width 565 height 317
click at [248, 107] on div "Marital Status : Select marital status [DEMOGRAPHIC_DATA] Married [DEMOGRAPHIC_…" at bounding box center [282, 195] width 132 height 182
click at [380, 133] on div "Enrollee Sign-Up Form Extra Information NOTE: Fields marked (*) are required Ma…" at bounding box center [282, 158] width 565 height 317
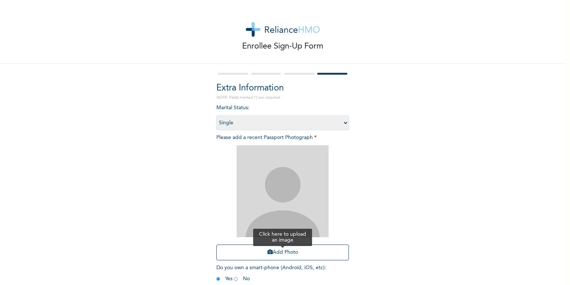
click at [281, 252] on button "Add Photo" at bounding box center [282, 253] width 132 height 16
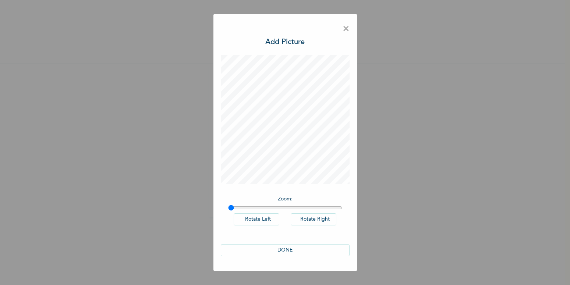
click at [291, 254] on button "DONE" at bounding box center [285, 250] width 129 height 12
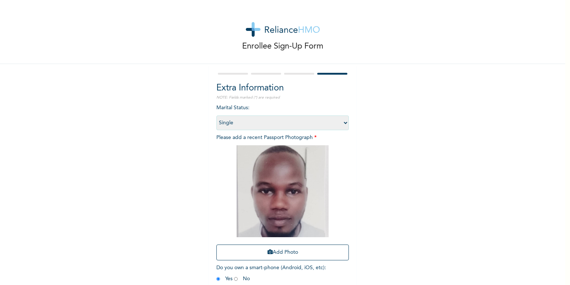
click at [423, 159] on div "Enrollee Sign-Up Form Extra Information NOTE: Fields marked (*) are required Ma…" at bounding box center [282, 158] width 565 height 317
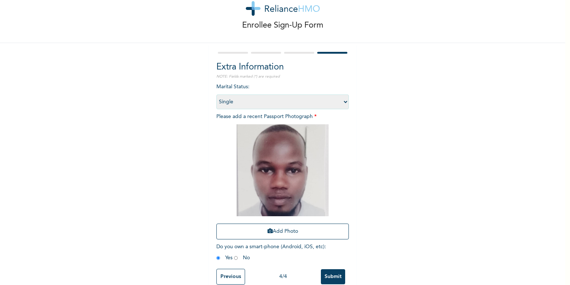
scroll to position [38, 0]
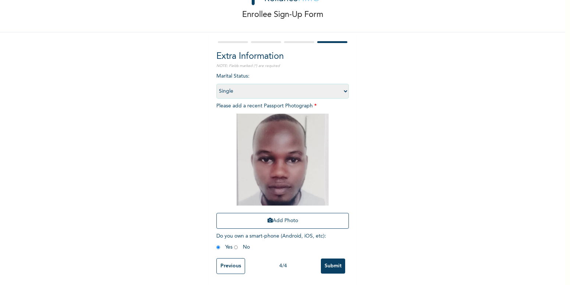
click at [329, 259] on input "Submit" at bounding box center [333, 266] width 24 height 15
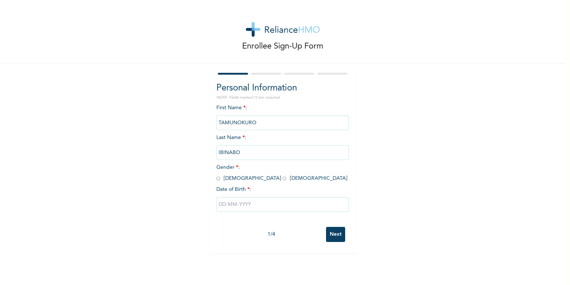
click at [283, 180] on input "radio" at bounding box center [285, 178] width 4 height 7
radio input "true"
click at [248, 204] on input "text" at bounding box center [282, 204] width 132 height 15
select select "8"
click at [163, 153] on div "Enrollee Sign-Up Form Personal Information NOTE: Fields marked (*) are required…" at bounding box center [282, 183] width 565 height 366
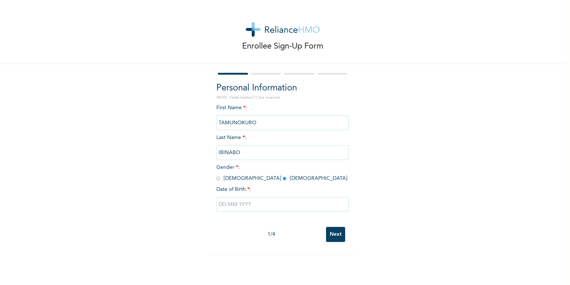
click at [231, 205] on input "text" at bounding box center [282, 204] width 132 height 15
select select "8"
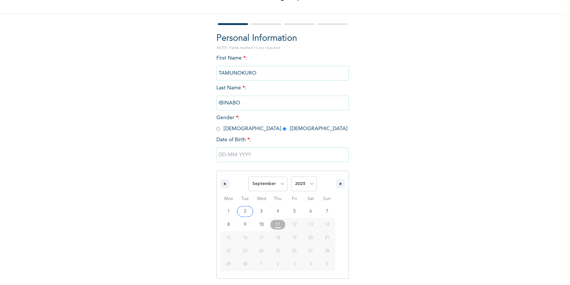
scroll to position [50, 0]
click at [226, 154] on input "text" at bounding box center [282, 154] width 132 height 15
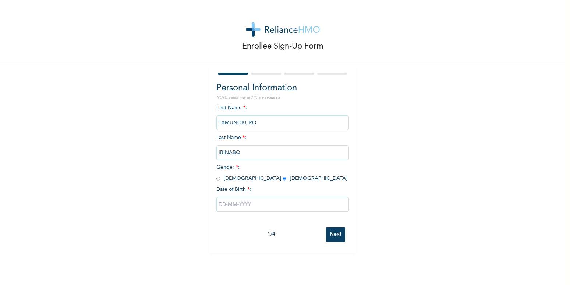
scroll to position [0, 0]
click at [227, 205] on input "text" at bounding box center [282, 204] width 132 height 15
select select "8"
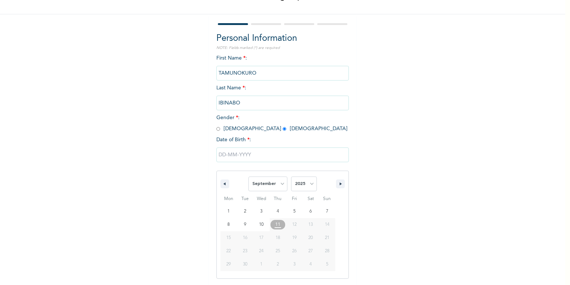
scroll to position [50, 0]
select select "2008"
click option "2008" at bounding box center [0, 0] width 0 height 0
type input "[DATE]"
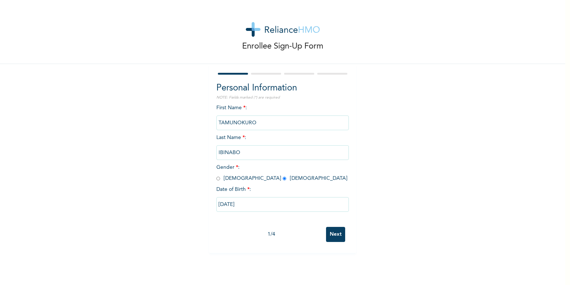
scroll to position [0, 0]
click at [400, 222] on div "Enrollee Sign-Up Form Personal Information NOTE: Fields marked (*) are required…" at bounding box center [282, 126] width 565 height 253
click at [332, 237] on input "Next" at bounding box center [335, 234] width 19 height 15
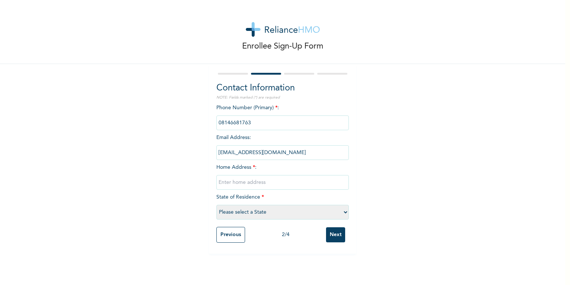
click at [331, 236] on input "Next" at bounding box center [335, 234] width 19 height 15
type input "[STREET_ADDRESS]"
click at [216, 205] on select "Please select a State [PERSON_NAME] (FCT) [PERSON_NAME] Ibom [GEOGRAPHIC_DATA] …" at bounding box center [282, 212] width 132 height 15
click at [343, 213] on select "Please select a State [PERSON_NAME] (FCT) [PERSON_NAME] Ibom [GEOGRAPHIC_DATA] …" at bounding box center [282, 212] width 132 height 15
click at [216, 205] on select "Please select a State [PERSON_NAME] (FCT) [PERSON_NAME] Ibom [GEOGRAPHIC_DATA] …" at bounding box center [282, 212] width 132 height 15
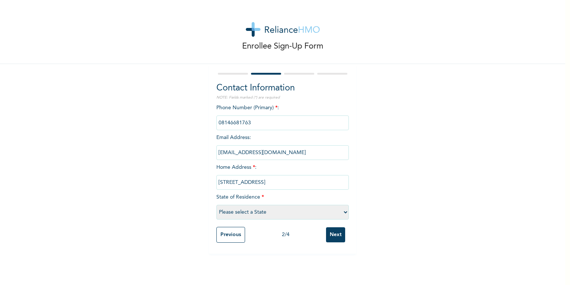
click option "Please select a State" at bounding box center [0, 0] width 0 height 0
click at [216, 205] on select "Please select a State [PERSON_NAME] (FCT) [PERSON_NAME] Ibom [GEOGRAPHIC_DATA] …" at bounding box center [282, 212] width 132 height 15
select select "12"
click option "Edo" at bounding box center [0, 0] width 0 height 0
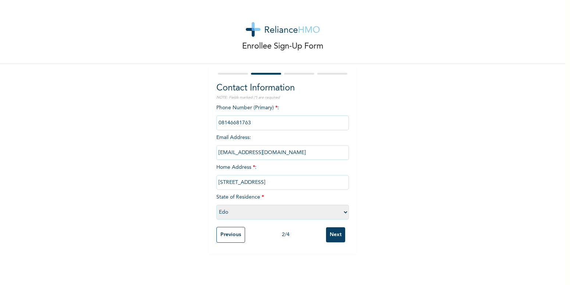
click at [333, 236] on input "Next" at bounding box center [335, 234] width 19 height 15
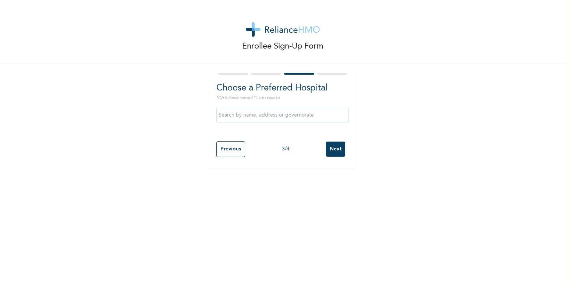
click at [230, 146] on input "Previous" at bounding box center [230, 149] width 29 height 16
select select "12"
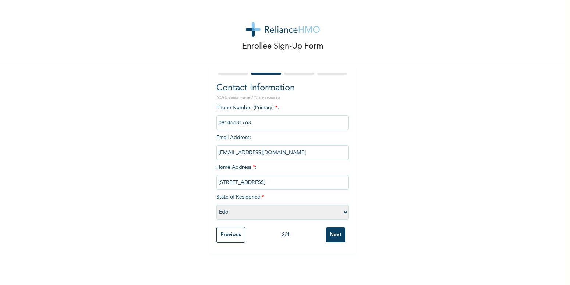
click at [335, 231] on input "Next" at bounding box center [335, 234] width 19 height 15
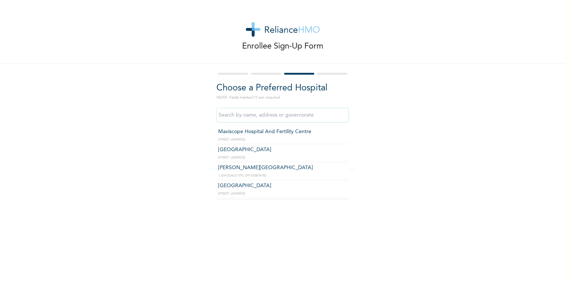
click at [224, 113] on input "text" at bounding box center [282, 115] width 132 height 15
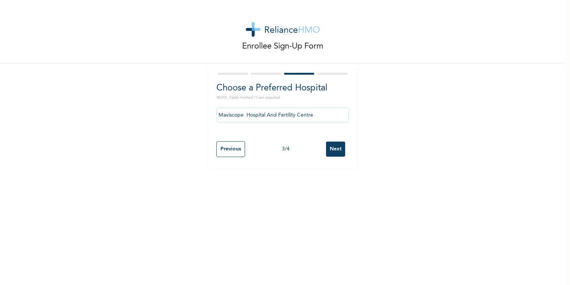
type input "Maviscope Hospital And Fertility Centre"
click at [331, 148] on input "Next" at bounding box center [335, 149] width 19 height 15
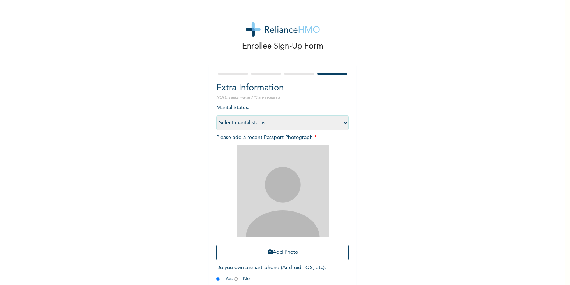
click at [216, 116] on select "Select marital status Single Married Divorced Widow/Widower" at bounding box center [282, 123] width 132 height 15
select select "1"
click option "Single" at bounding box center [0, 0] width 0 height 0
click at [296, 254] on button "Add Photo" at bounding box center [282, 253] width 132 height 16
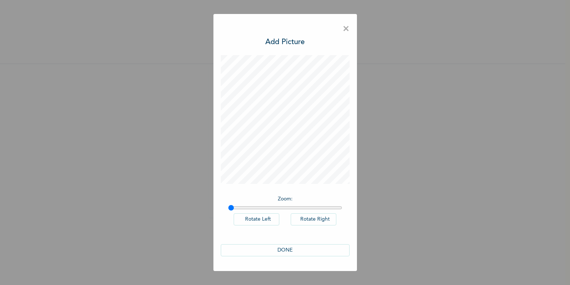
click at [292, 251] on button "DONE" at bounding box center [285, 250] width 129 height 12
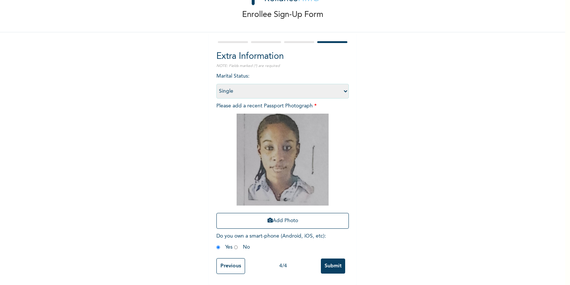
scroll to position [38, 0]
click at [332, 262] on input "Submit" at bounding box center [333, 266] width 24 height 15
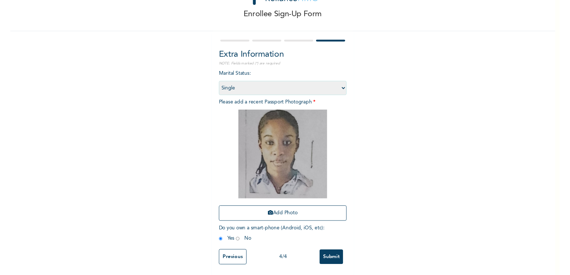
scroll to position [0, 0]
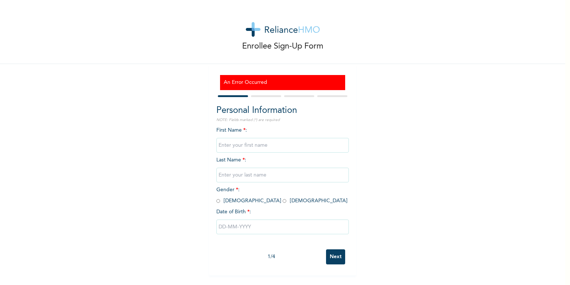
click at [469, 157] on div "Enrollee Sign-Up Form An Error Occurred Personal Information NOTE: Fields marke…" at bounding box center [282, 138] width 565 height 276
click at [254, 130] on div "First Name * : Last Name * : Gender * : [DEMOGRAPHIC_DATA] [DEMOGRAPHIC_DATA] D…" at bounding box center [282, 186] width 132 height 119
click at [247, 138] on input "text" at bounding box center [282, 145] width 132 height 15
click at [245, 144] on input "text" at bounding box center [282, 145] width 132 height 15
